Goal: Information Seeking & Learning: Learn about a topic

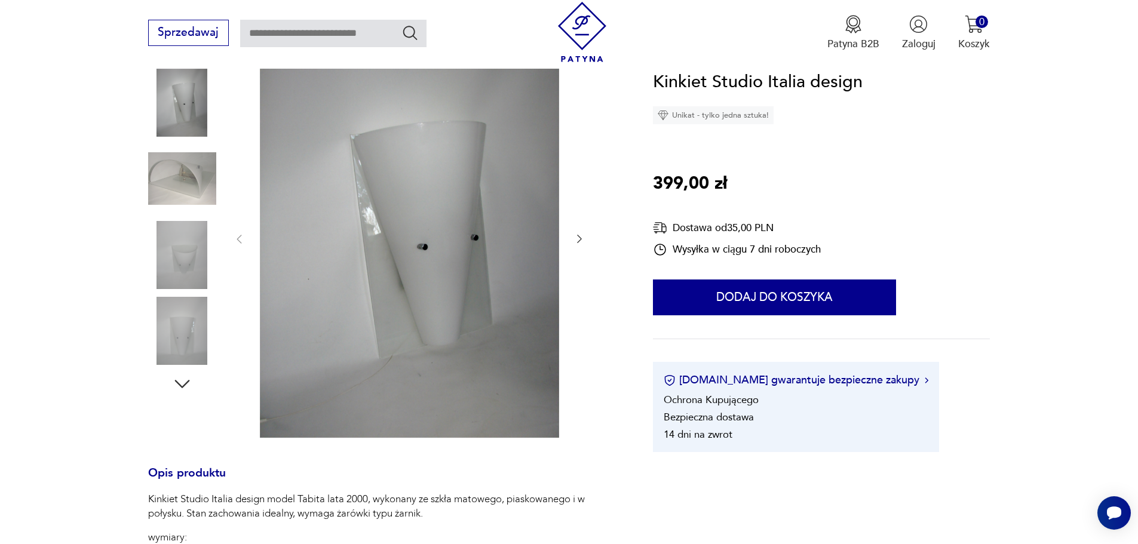
click at [447, 230] on img at bounding box center [409, 238] width 299 height 399
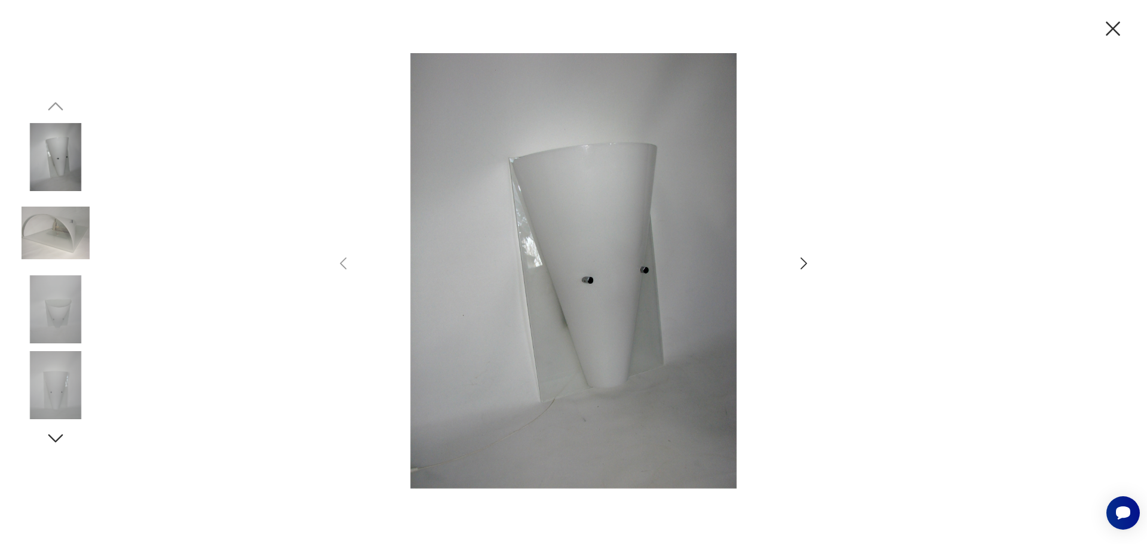
click at [804, 256] on icon "button" at bounding box center [803, 263] width 17 height 17
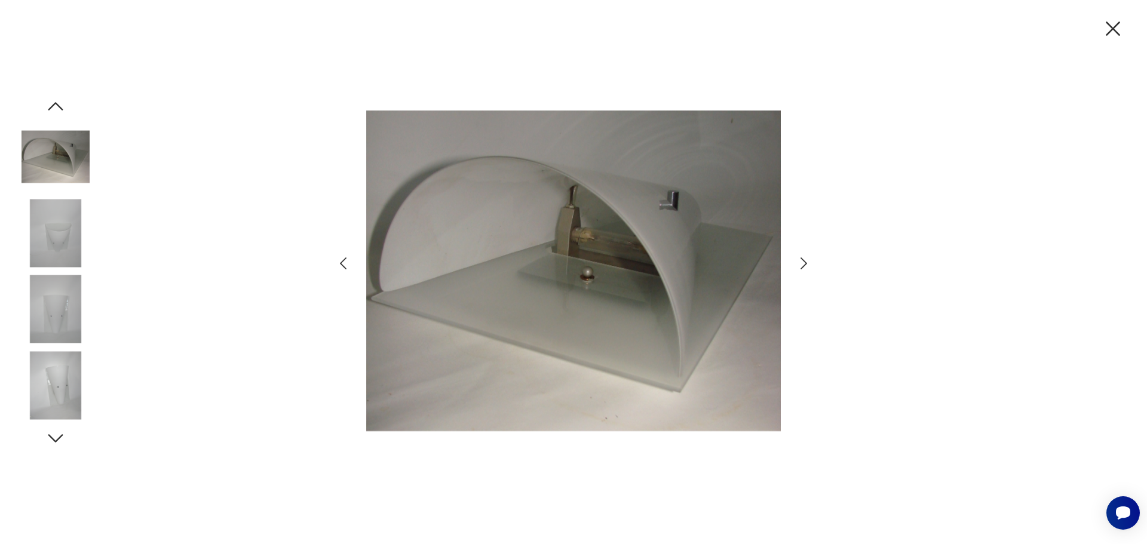
click at [804, 256] on icon "button" at bounding box center [803, 263] width 17 height 17
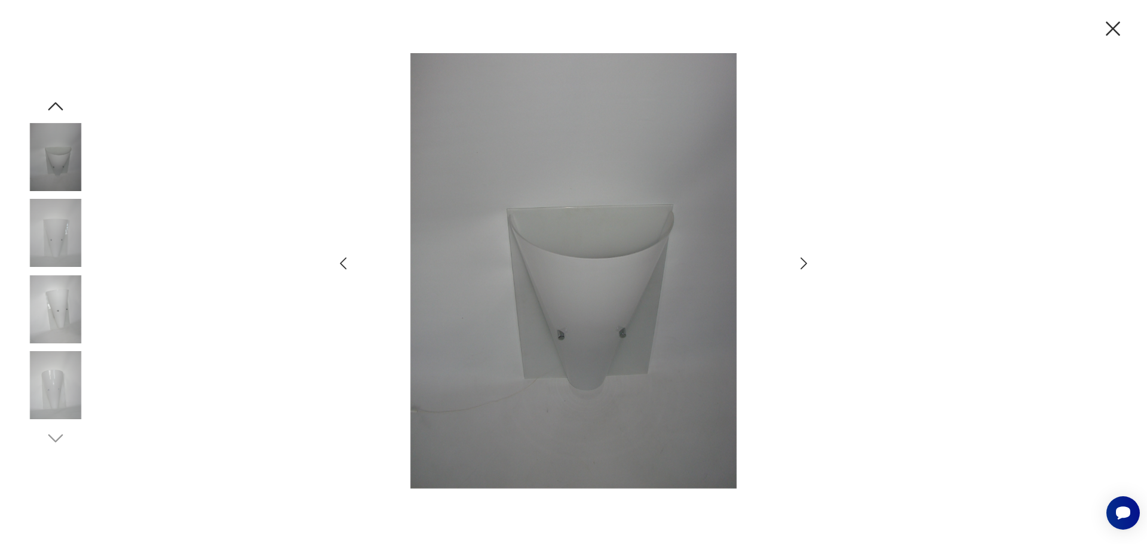
click at [804, 256] on icon "button" at bounding box center [803, 263] width 17 height 17
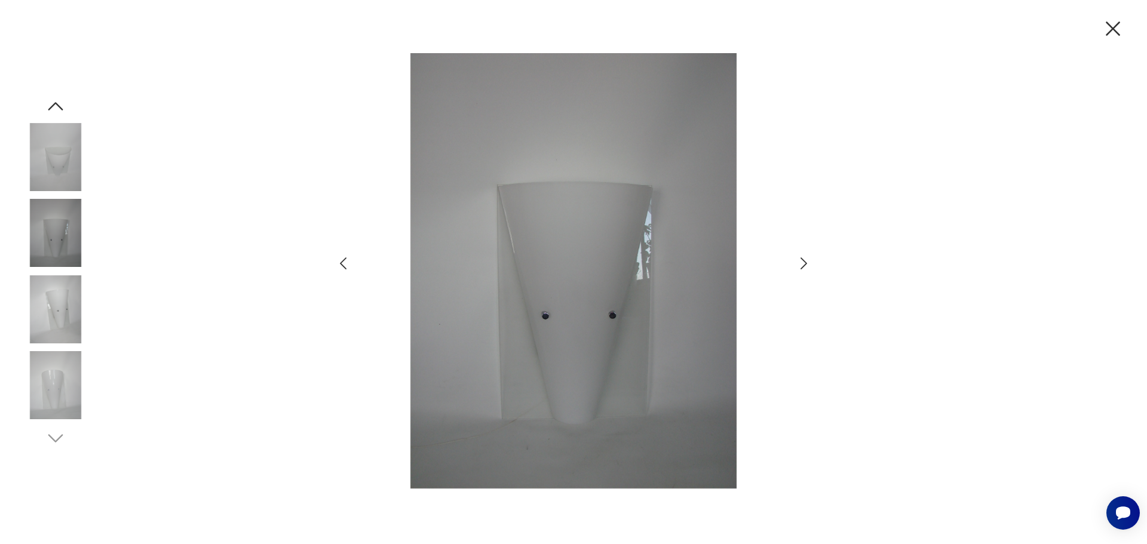
click at [804, 256] on icon "button" at bounding box center [803, 263] width 17 height 17
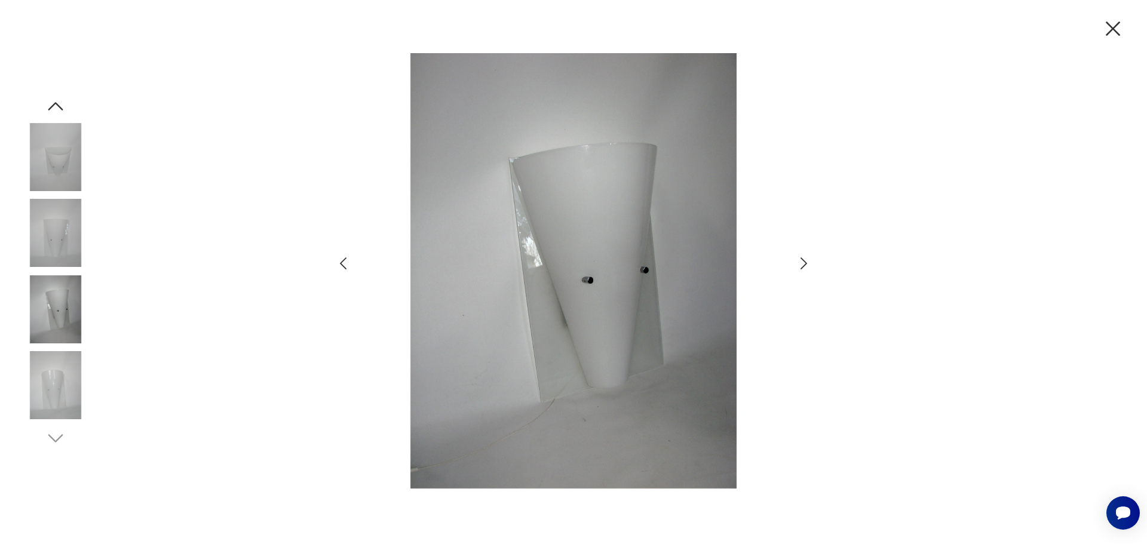
click at [804, 256] on icon "button" at bounding box center [803, 263] width 17 height 17
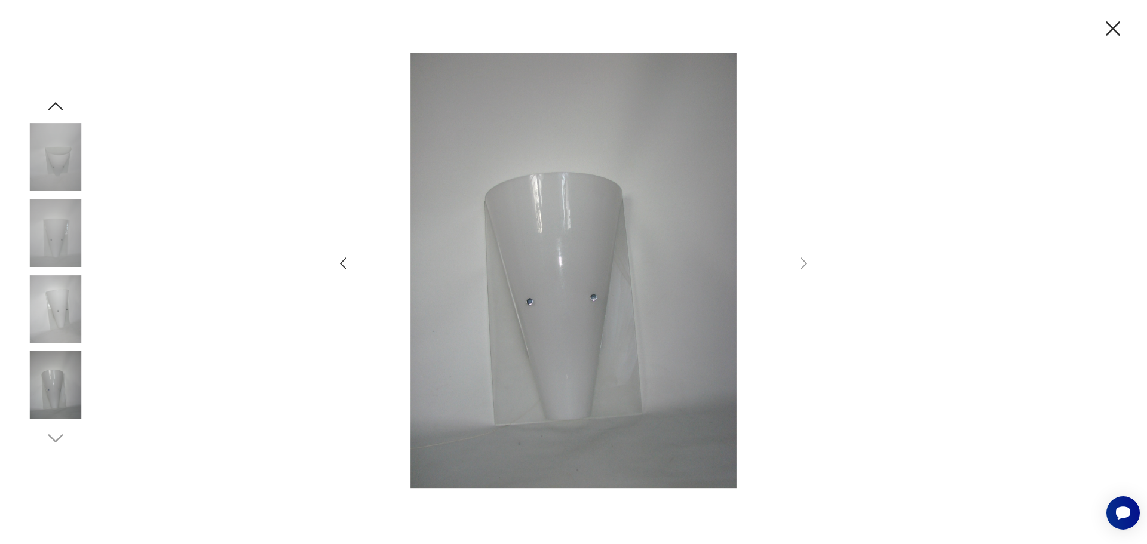
click at [1110, 24] on icon "button" at bounding box center [1113, 28] width 25 height 25
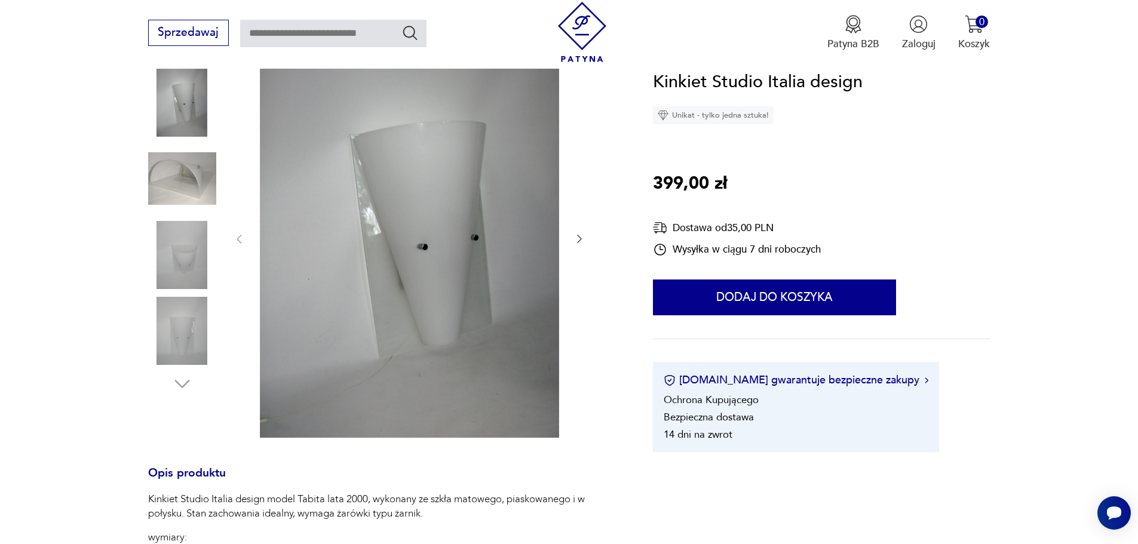
scroll to position [239, 0]
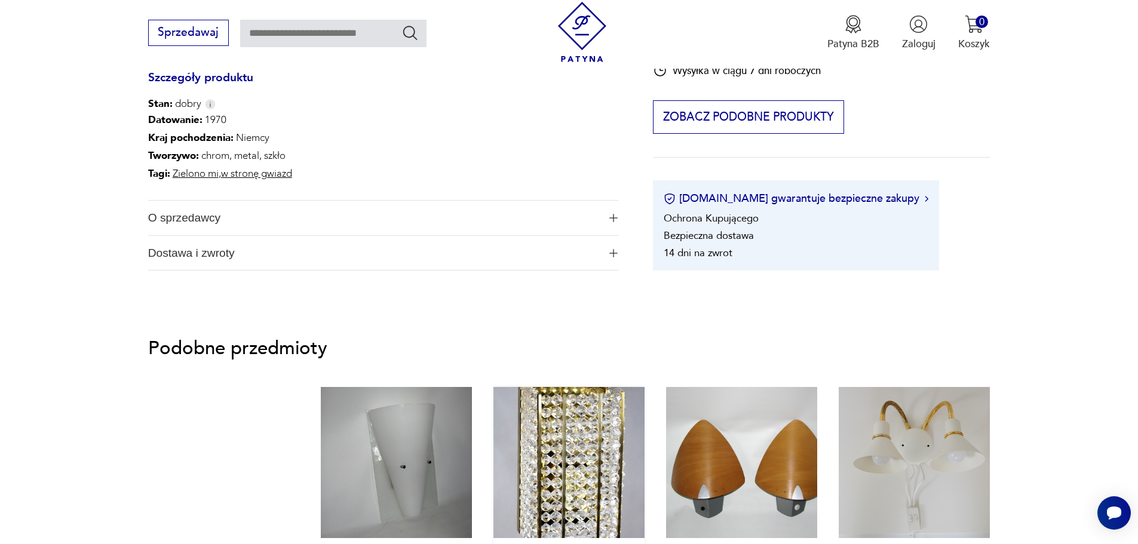
scroll to position [896, 0]
